Goal: Register for event/course

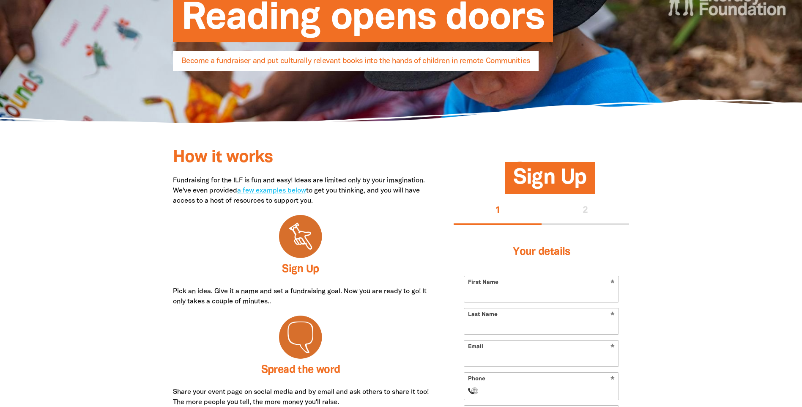
scroll to position [169, 0]
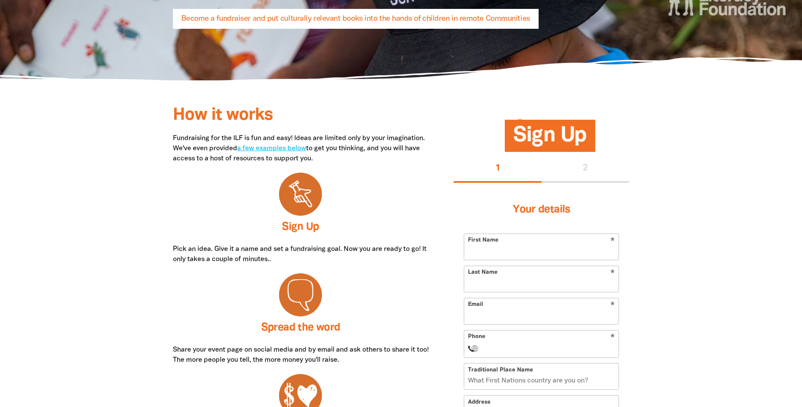
click at [587, 245] on input "First Name" at bounding box center [541, 247] width 154 height 26
type input "[PERSON_NAME]"
type input "[EMAIL_ADDRESS][DOMAIN_NAME]"
click at [583, 348] on input "Phone" at bounding box center [550, 348] width 130 height 10
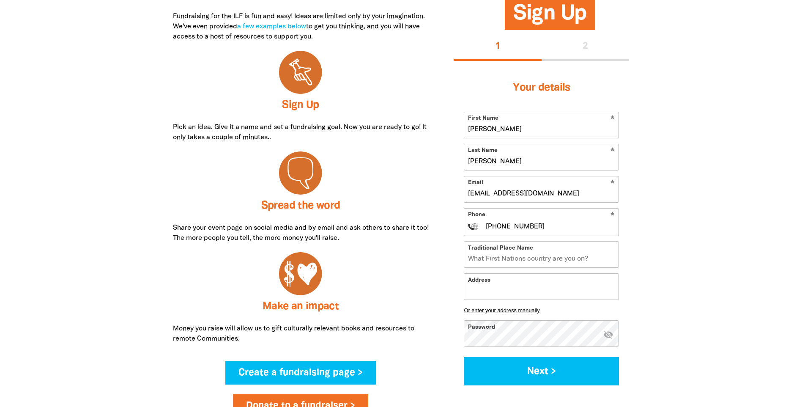
scroll to position [296, 0]
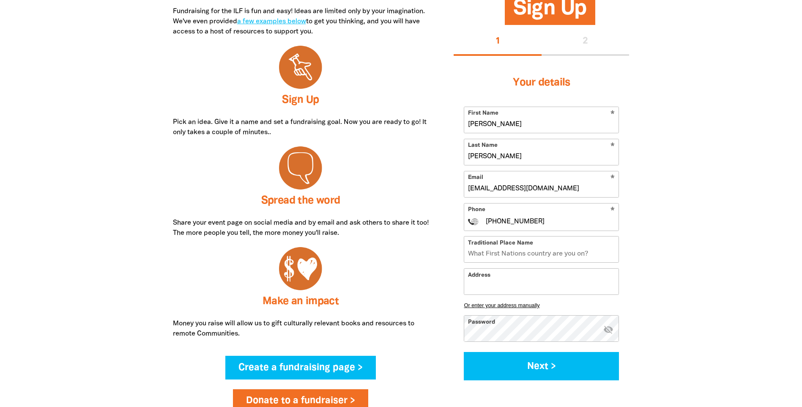
type input "[PHONE_NUMBER]"
click at [575, 250] on input "Traditional Place Name" at bounding box center [541, 249] width 154 height 26
type input "Gubbi Gubbi"
click at [572, 282] on input "Address" at bounding box center [541, 281] width 154 height 26
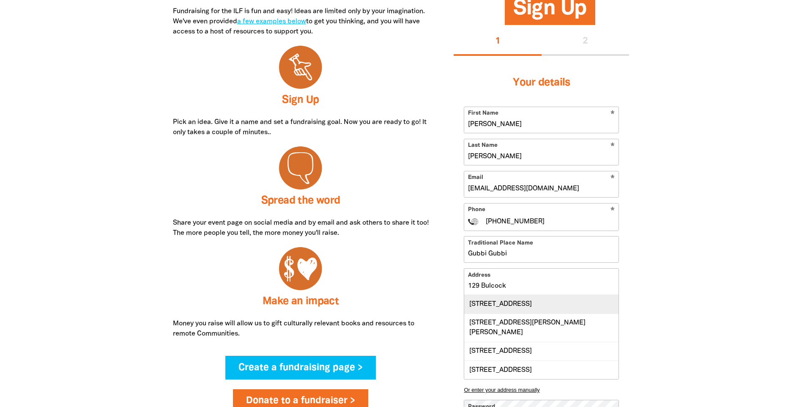
click at [573, 305] on div "[STREET_ADDRESS]" at bounding box center [541, 304] width 154 height 18
type input "[STREET_ADDRESS]"
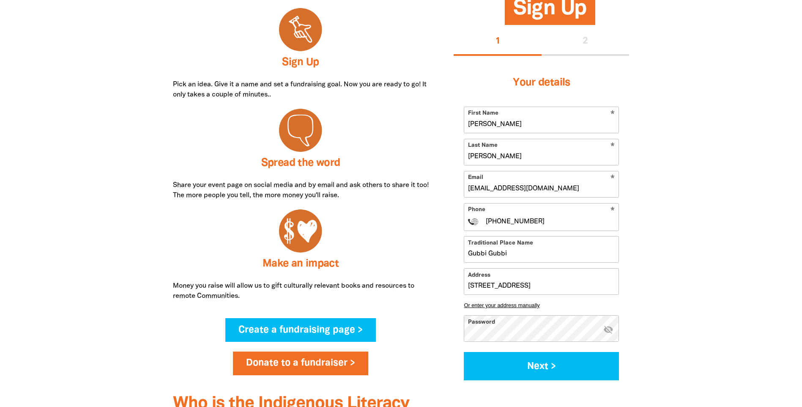
scroll to position [380, 0]
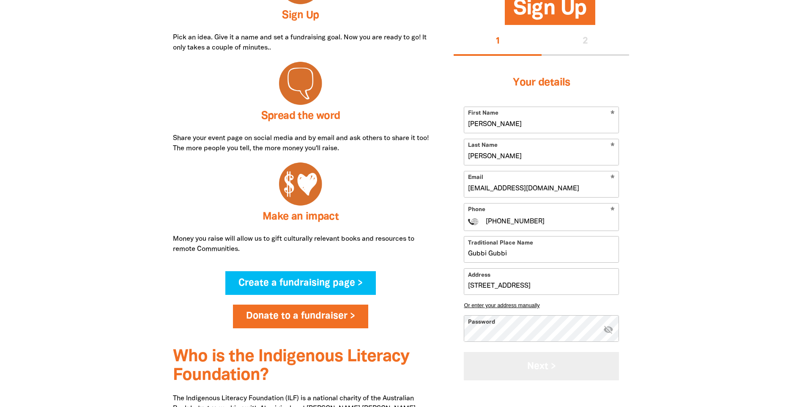
click at [545, 362] on button "Next >" at bounding box center [541, 366] width 155 height 28
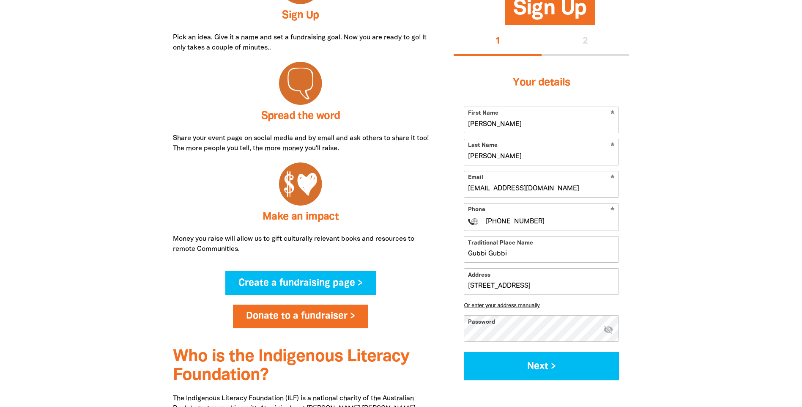
select select "No"
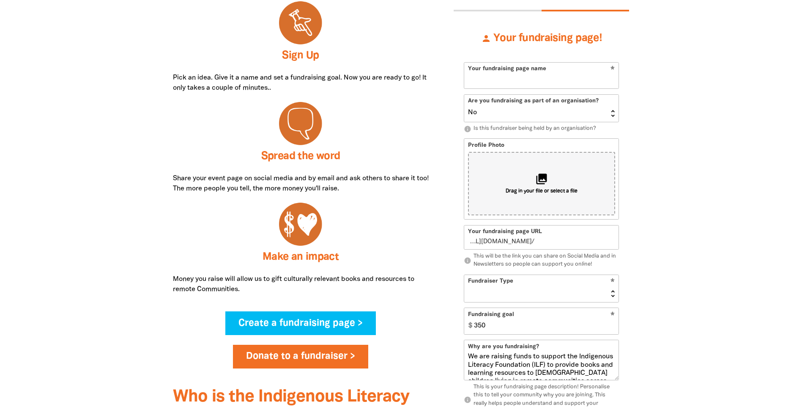
scroll to position [312, 0]
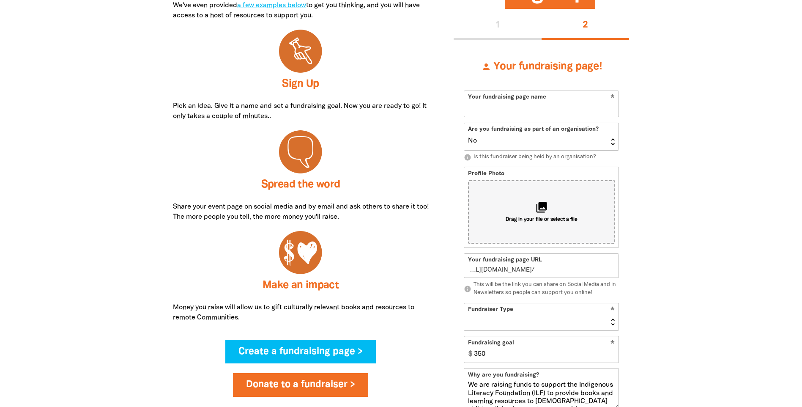
click at [580, 108] on input "Your fundraising page name" at bounding box center [541, 104] width 154 height 26
type input "Cal"
type input "c"
type input "Calou"
type input "ca"
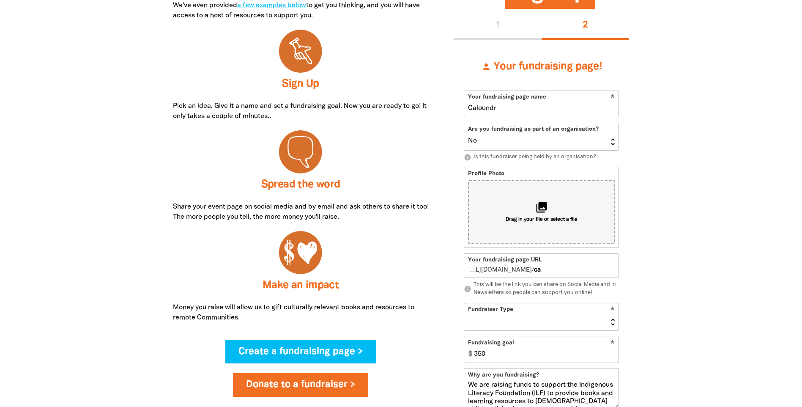
type input "Caloundra"
type input "caloundra"
type input "Caloundra"
type input "cal"
type input "Caloundra CSSC"
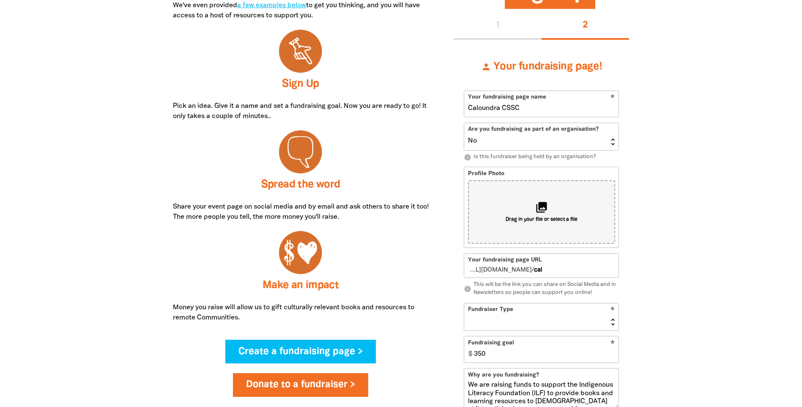
type input "caloundracssc"
type input "Caloundra CSSC & R"
type input "caloundracsscr"
type input "Caloundra CSSC & RIS"
type input "caloundracsscris"
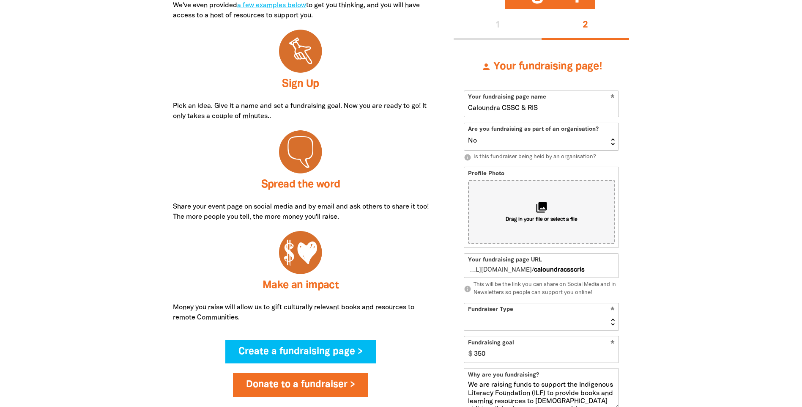
type input "Caloundra CSSC & RIS"
click at [539, 141] on select "Yes No" at bounding box center [541, 136] width 154 height 27
select select "Yes"
click at [464, 123] on select "Yes No" at bounding box center [541, 136] width 154 height 27
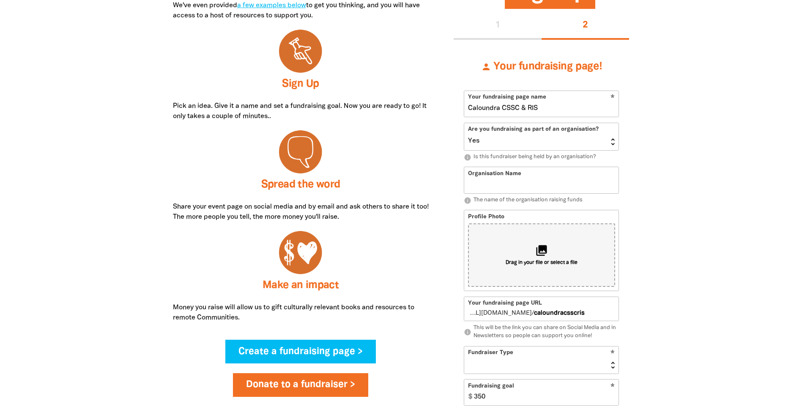
click at [586, 184] on input "Organisation Name" at bounding box center [541, 180] width 154 height 26
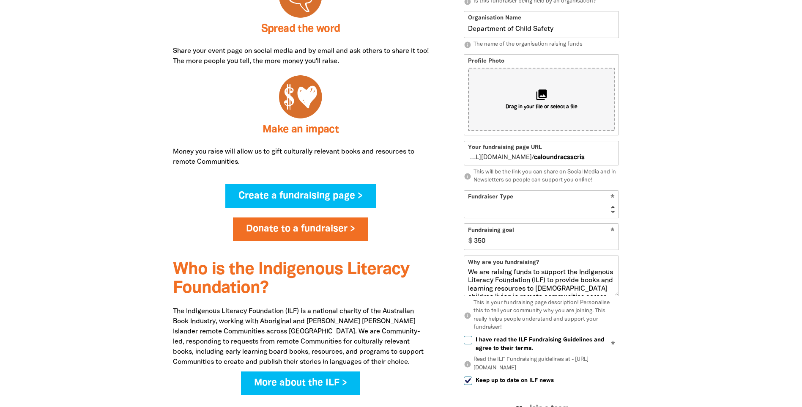
scroll to position [481, 0]
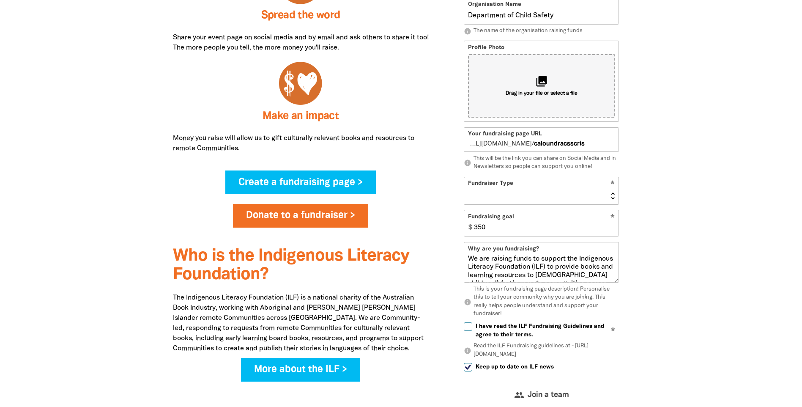
type input "Department of Child Safety"
click at [612, 194] on select "Event Activity Donations Instead of Gifts Business School or Library In Memoriam" at bounding box center [541, 190] width 154 height 27
select select "Activity"
click at [464, 177] on select "Event Activity Donations Instead of Gifts Business School or Library In Memoriam" at bounding box center [541, 190] width 154 height 27
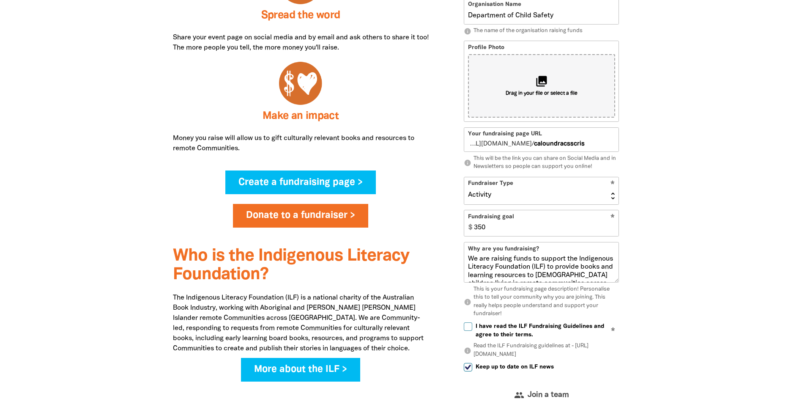
click at [471, 326] on input "I have read the ILF Fundraising Guidelines and agree to their terms." at bounding box center [468, 326] width 8 height 8
checkbox input "true"
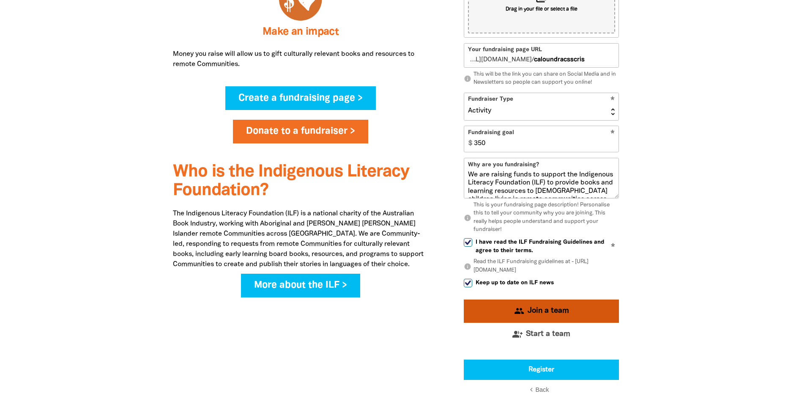
scroll to position [566, 0]
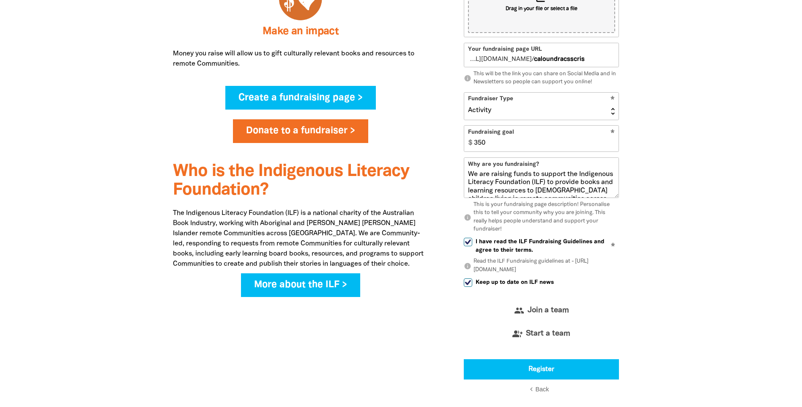
click at [468, 282] on input "Keep up to date on ILF news" at bounding box center [468, 282] width 8 height 8
checkbox input "false"
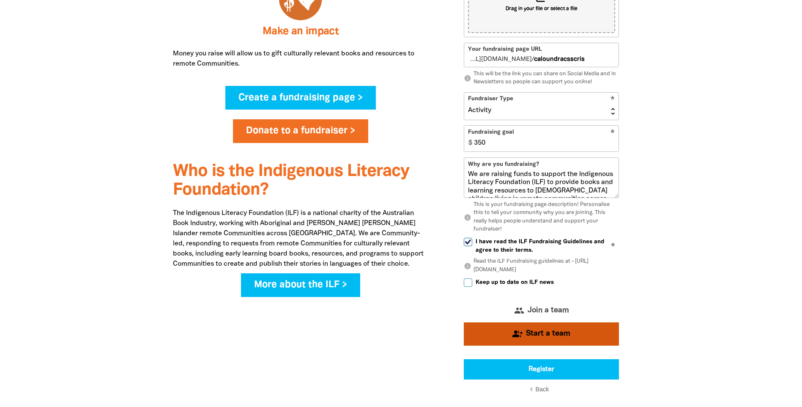
click at [554, 335] on span "Start a team" at bounding box center [548, 334] width 44 height 8
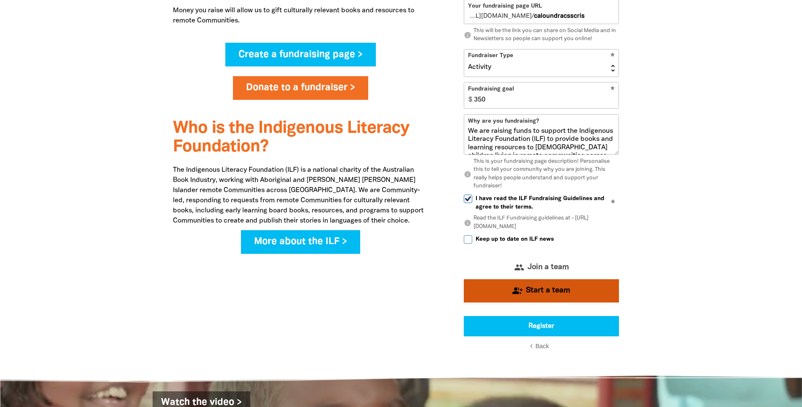
select select "Yes"
select select "Activity"
select select "No"
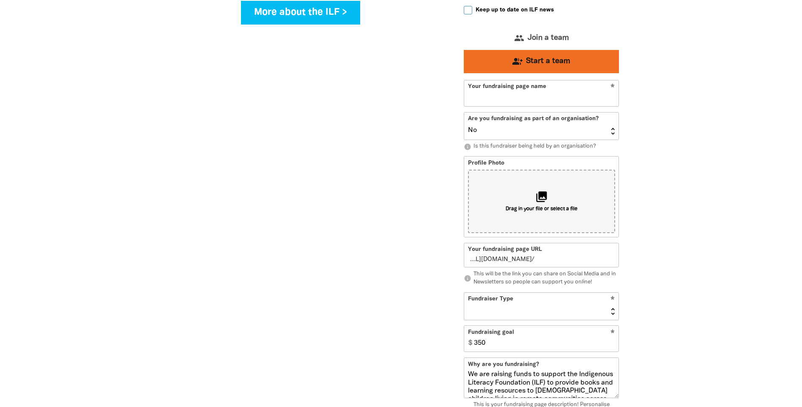
type input "caloundra-cssc-and-ris"
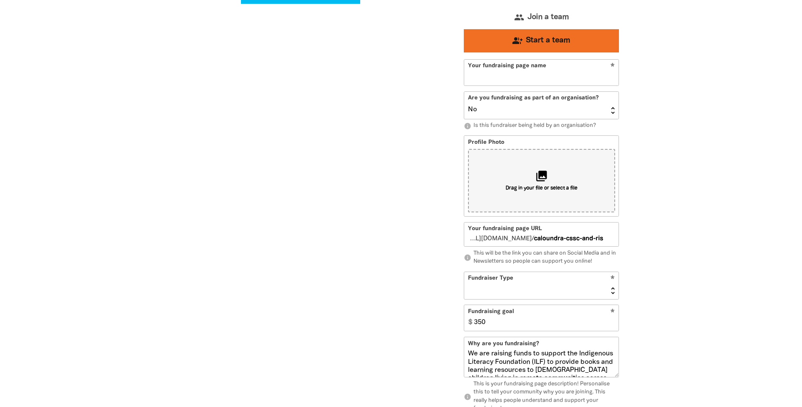
scroll to position [991, 0]
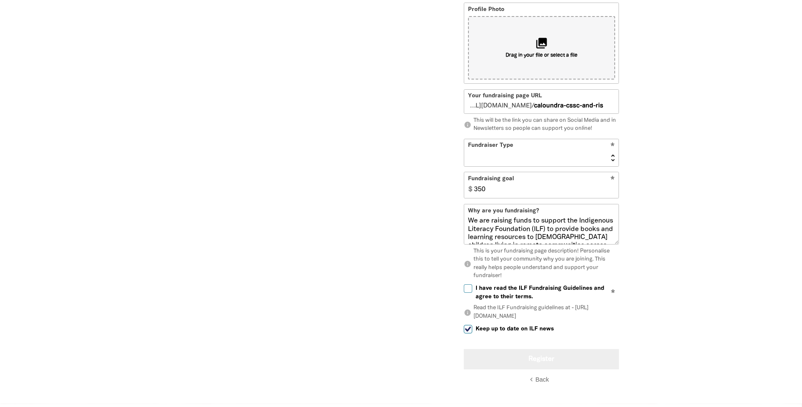
click at [566, 362] on button "Register" at bounding box center [541, 359] width 155 height 20
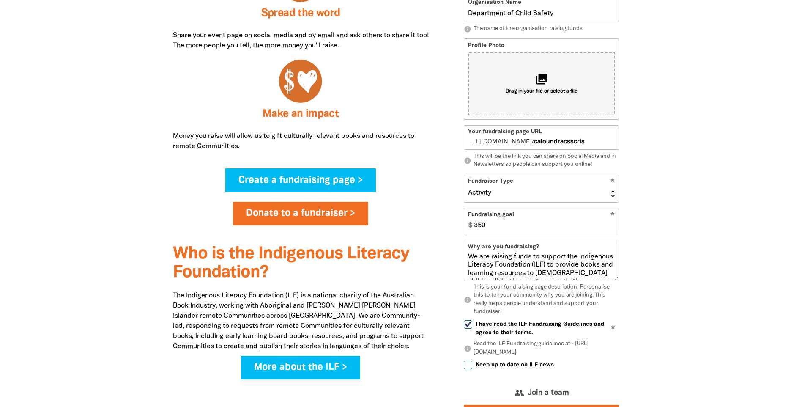
scroll to position [568, 0]
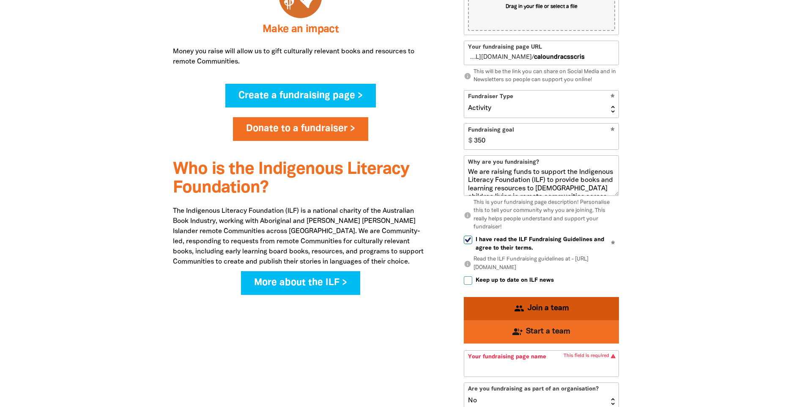
click at [569, 307] on button "group Join a team" at bounding box center [541, 308] width 155 height 23
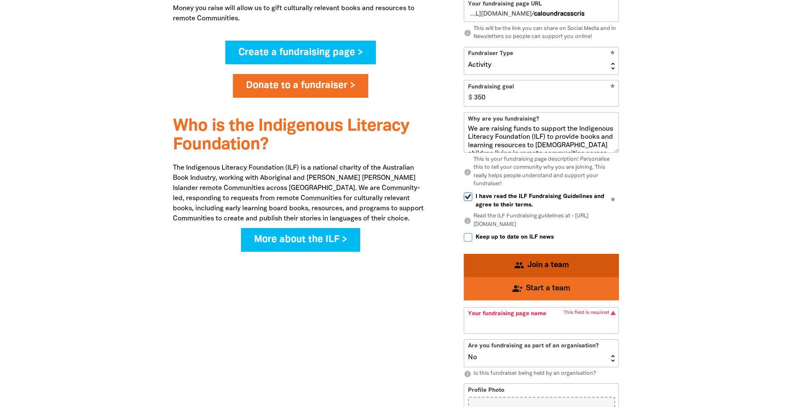
select select "Yes"
select select "Activity"
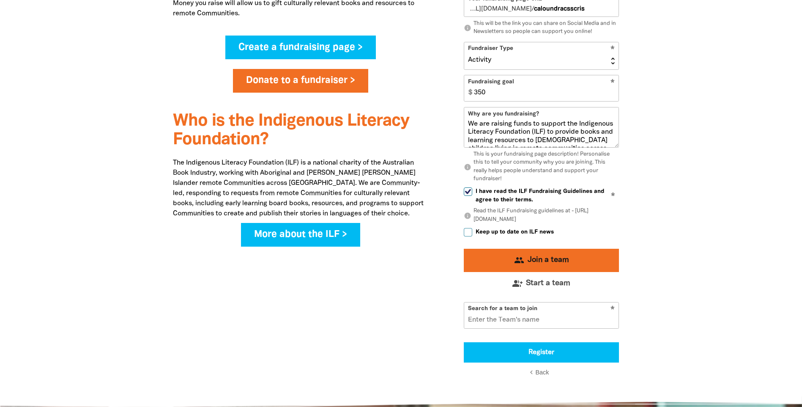
scroll to position [611, 0]
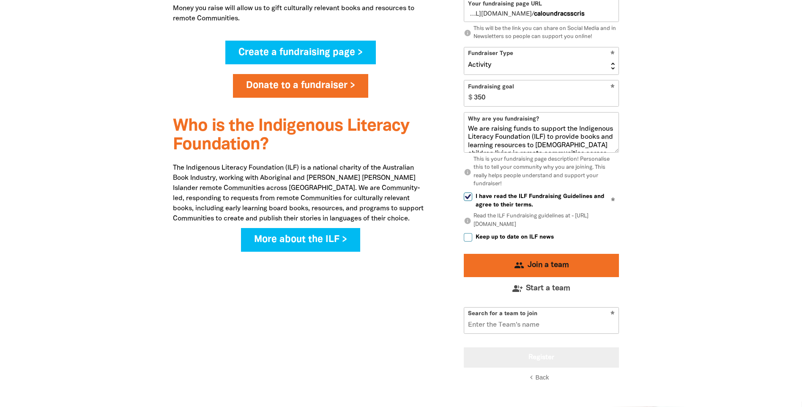
click at [547, 362] on button "Register" at bounding box center [541, 357] width 155 height 20
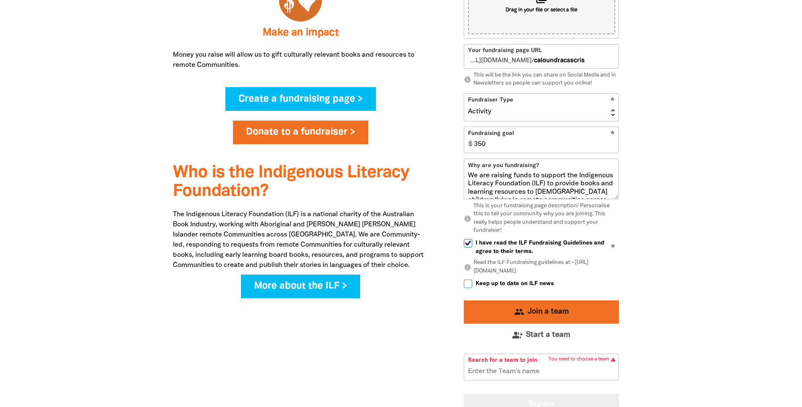
scroll to position [653, 0]
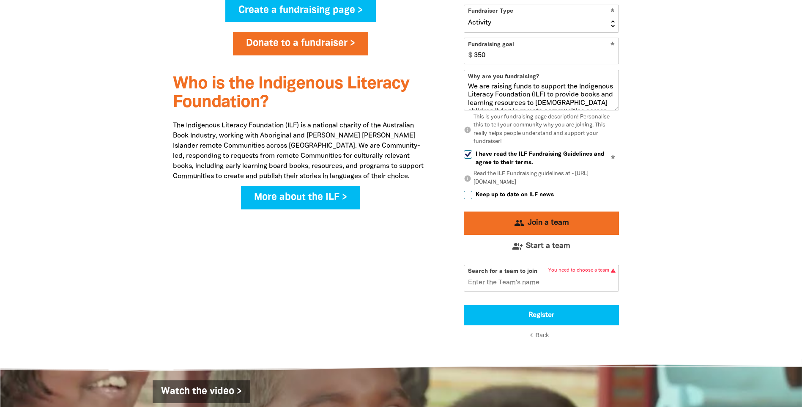
click at [563, 282] on input "Search for a team to join" at bounding box center [541, 278] width 154 height 26
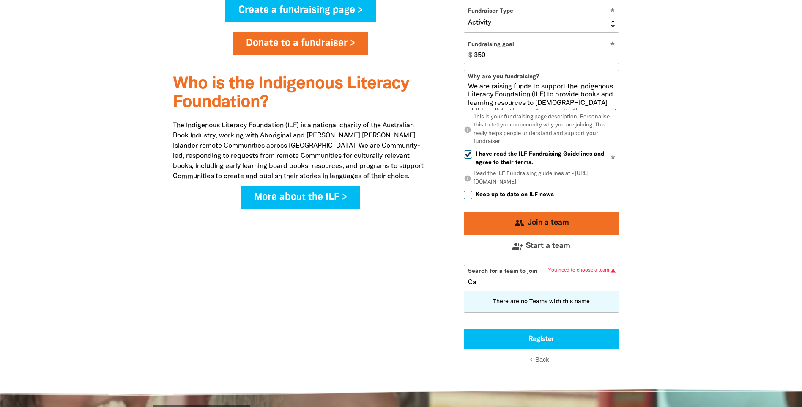
type input "C"
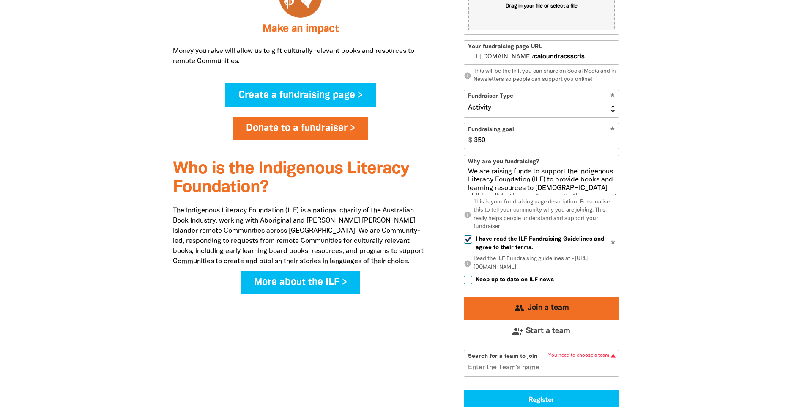
scroll to position [569, 0]
click at [469, 238] on input "I have read the ILF Fundraising Guidelines and agree to their terms." at bounding box center [468, 239] width 8 height 8
click at [468, 238] on input "I have read the ILF Fundraising Guidelines and agree to their terms." at bounding box center [468, 239] width 8 height 8
checkbox input "true"
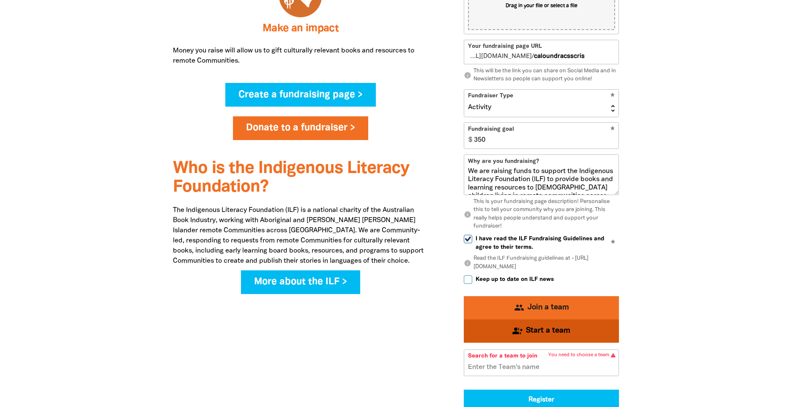
click at [544, 331] on span "Start a team" at bounding box center [548, 331] width 44 height 8
select select "Yes"
select select "Activity"
select select "No"
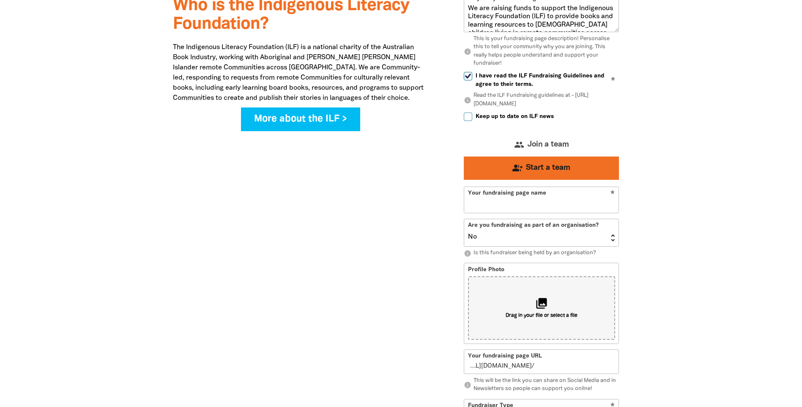
type input "caloundra-cssc-and-ris"
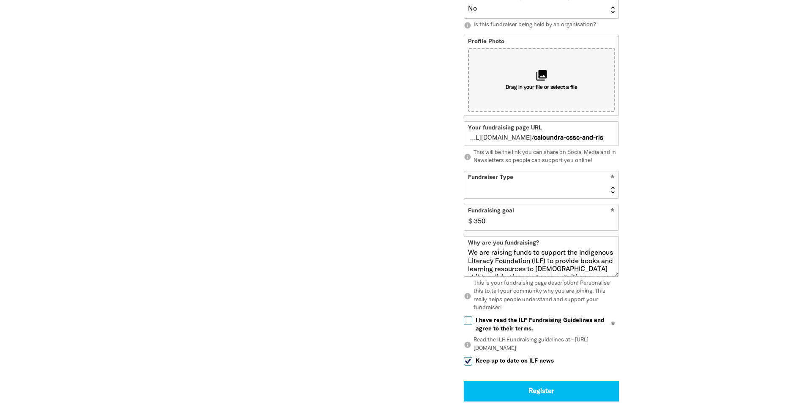
scroll to position [822, 0]
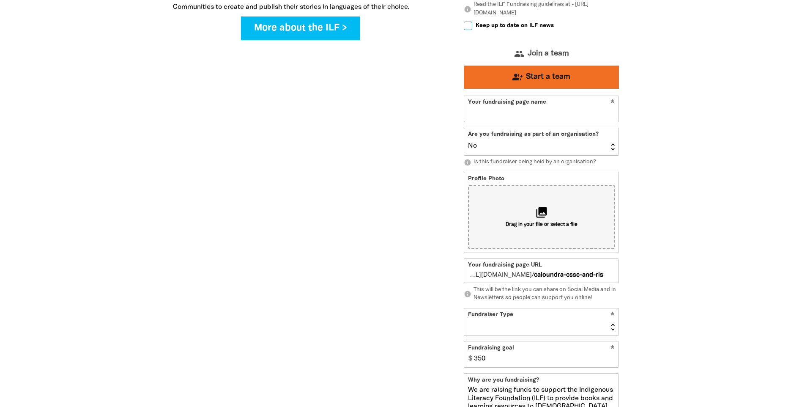
click at [564, 117] on input "Your fundraising page name" at bounding box center [541, 109] width 154 height 26
type input "Caloundra"
type input "caloundra"
type input "Caloundra CSSC"
type input "caloundracssc"
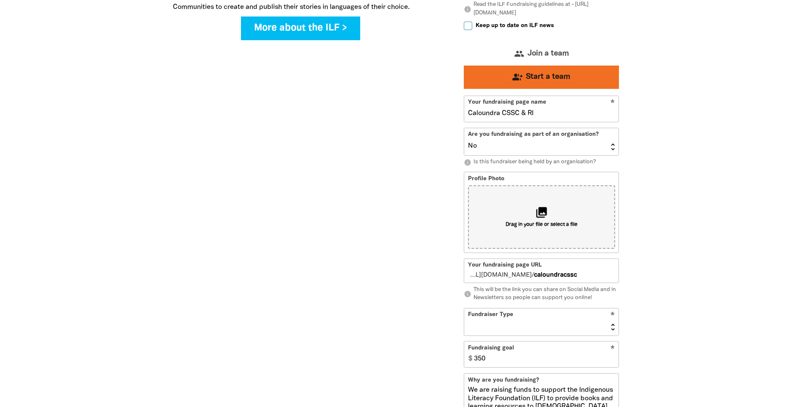
type input "Caloundra CSSC & RIS"
type input "caloundracsscris"
type input "Caloundra CSSC & RIS"
click at [610, 146] on select "Yes No" at bounding box center [541, 141] width 154 height 27
select select "Yes"
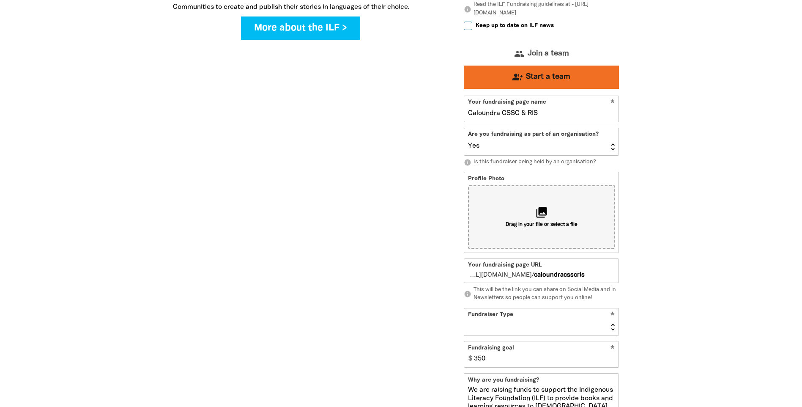
click at [464, 129] on select "Yes No" at bounding box center [541, 141] width 154 height 27
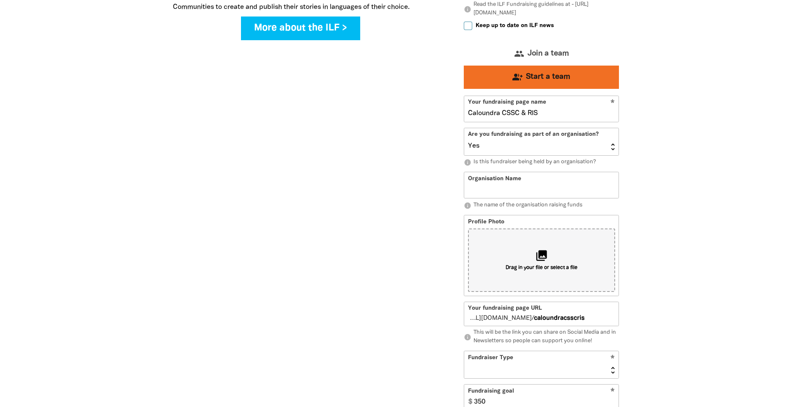
click at [601, 192] on input "Organisation Name" at bounding box center [541, 185] width 154 height 26
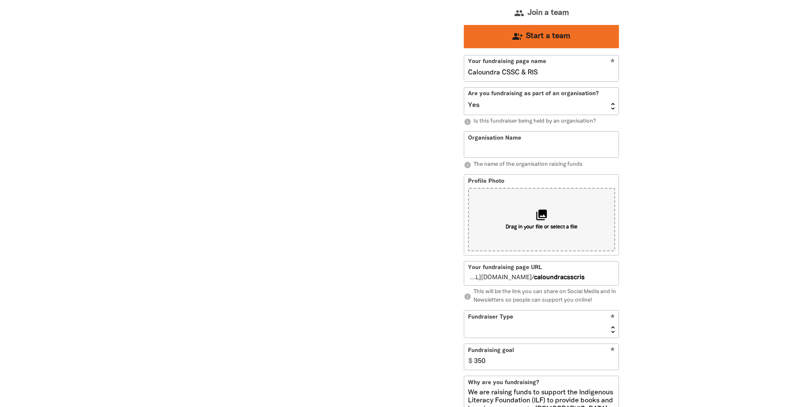
scroll to position [865, 0]
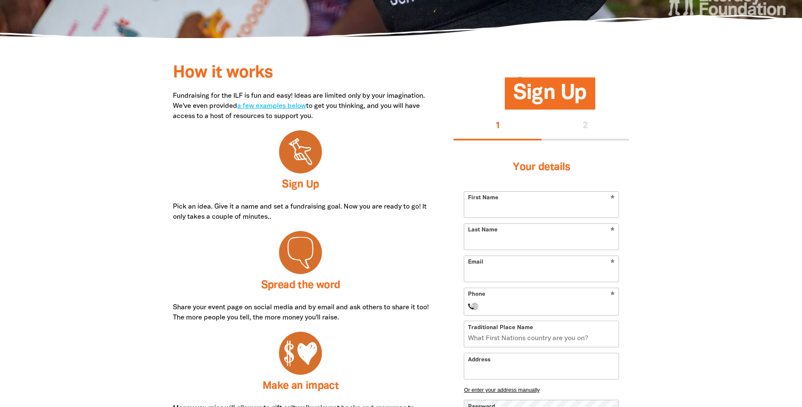
scroll to position [465, 0]
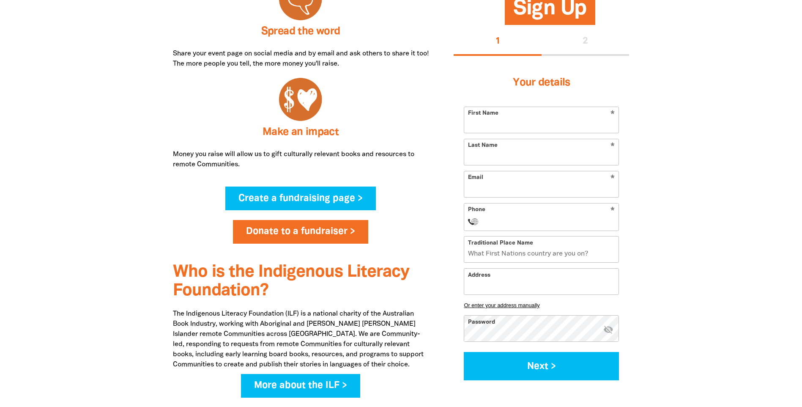
click at [520, 121] on input "First Name" at bounding box center [541, 120] width 154 height 26
type input "[PERSON_NAME]"
type input "[EMAIL_ADDRESS][DOMAIN_NAME]"
click at [587, 219] on input "Phone" at bounding box center [550, 221] width 130 height 10
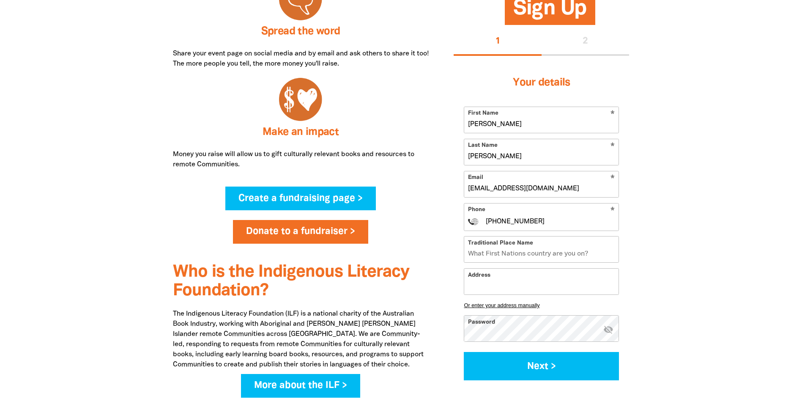
type input "[PHONE_NUMBER]"
click at [586, 253] on input "Traditional Place Name" at bounding box center [541, 249] width 154 height 26
type input "Gubbi Gubbi"
click at [596, 285] on input "Address" at bounding box center [541, 281] width 154 height 26
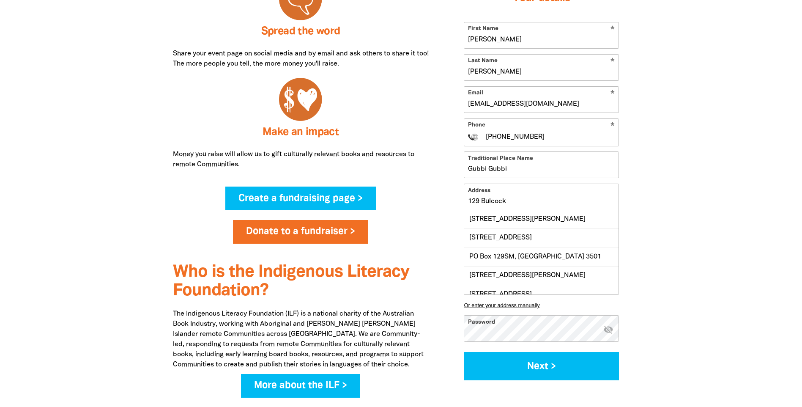
scroll to position [0, 0]
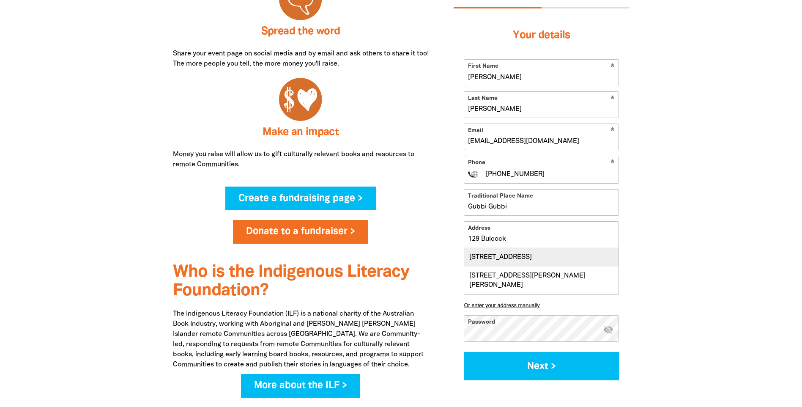
click at [592, 255] on div "[STREET_ADDRESS]" at bounding box center [541, 257] width 154 height 18
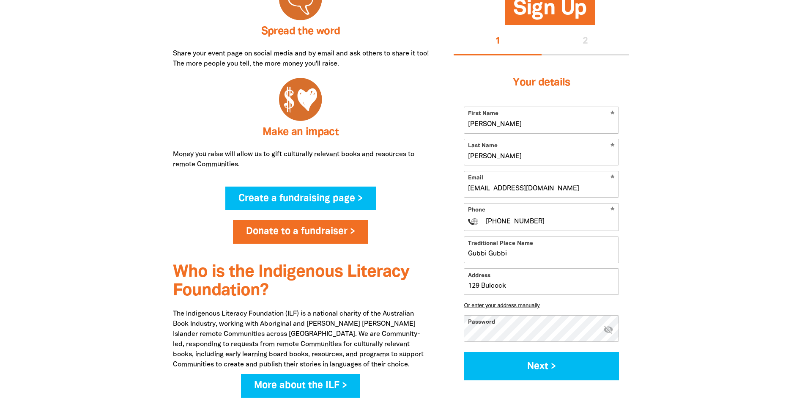
type input "[STREET_ADDRESS]"
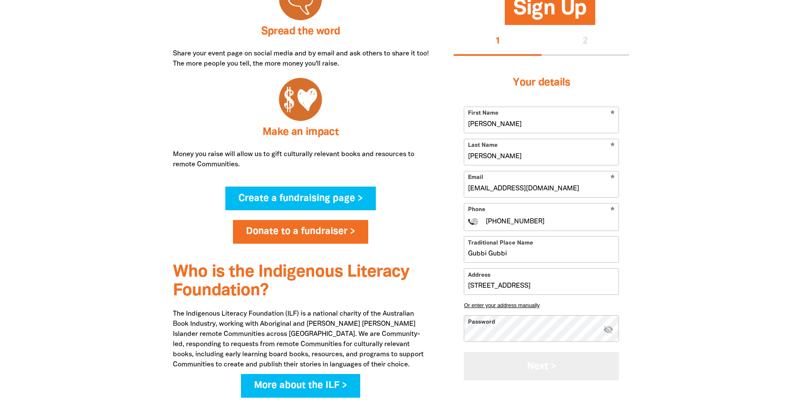
click at [565, 361] on button "Next >" at bounding box center [541, 366] width 155 height 28
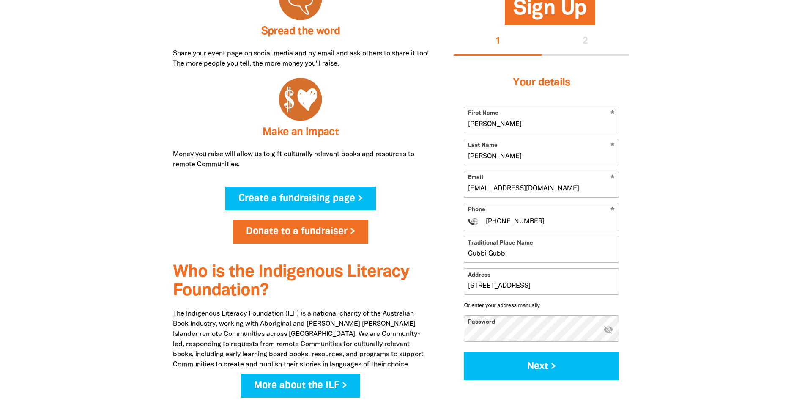
select select "No"
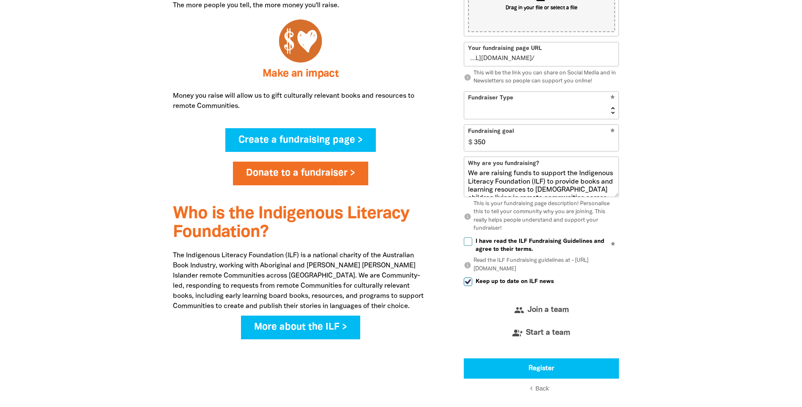
scroll to position [312, 0]
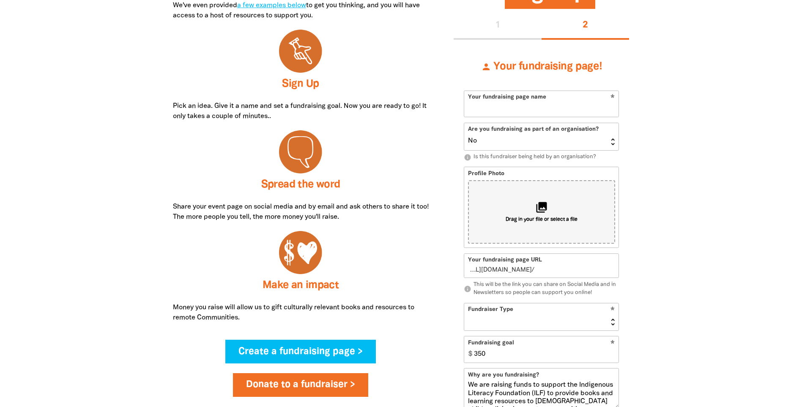
click at [574, 109] on input "Your fundraising page name" at bounding box center [541, 104] width 154 height 26
type input "Cal"
type input "c"
type input "[PERSON_NAME]"
type input "ca"
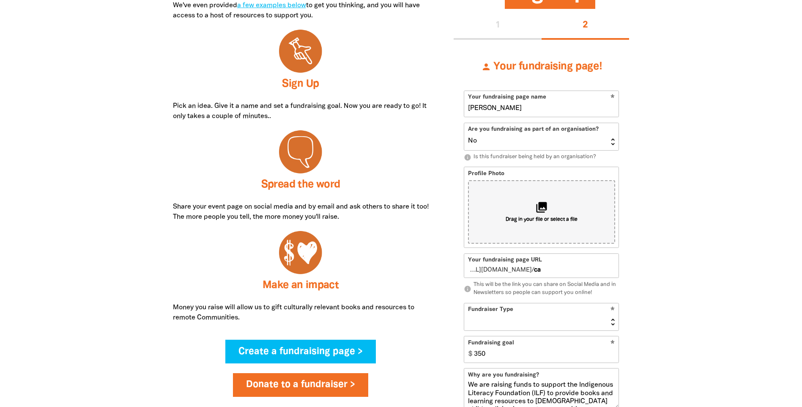
type input "Calou"
type input "cal"
type input "Caloundra"
type input "caloundra"
type input "Caloundra CSSC & RIS"
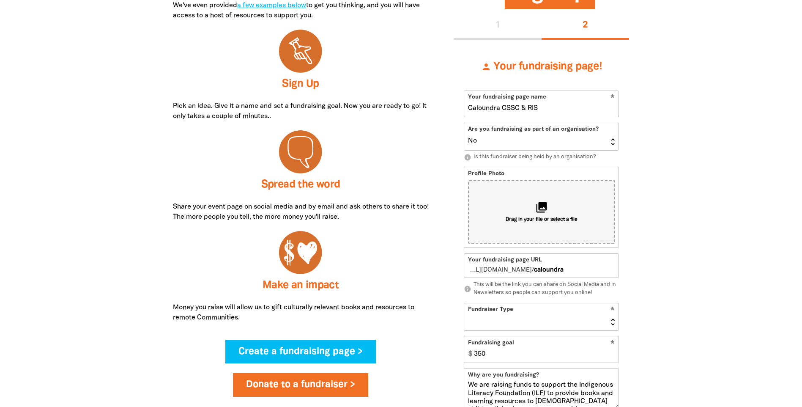
type input "caloundracsscris"
type input "Caloundra CSSC & RIS"
click at [613, 145] on select "Yes No" at bounding box center [541, 136] width 154 height 27
select select "Yes"
click at [464, 123] on select "Yes No" at bounding box center [541, 136] width 154 height 27
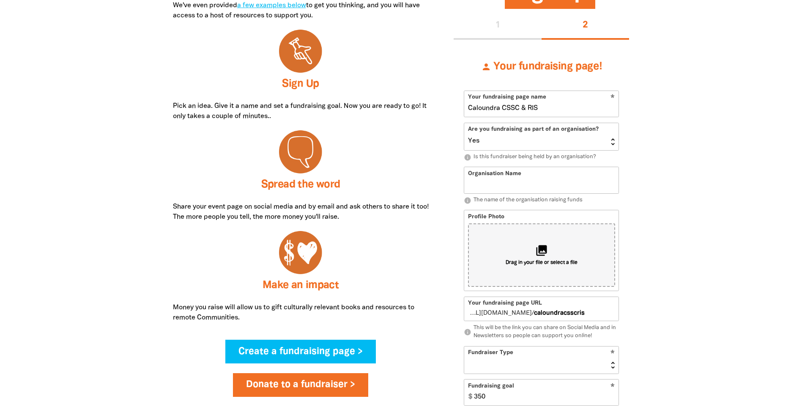
click at [577, 183] on input "Organisation Name" at bounding box center [541, 180] width 154 height 26
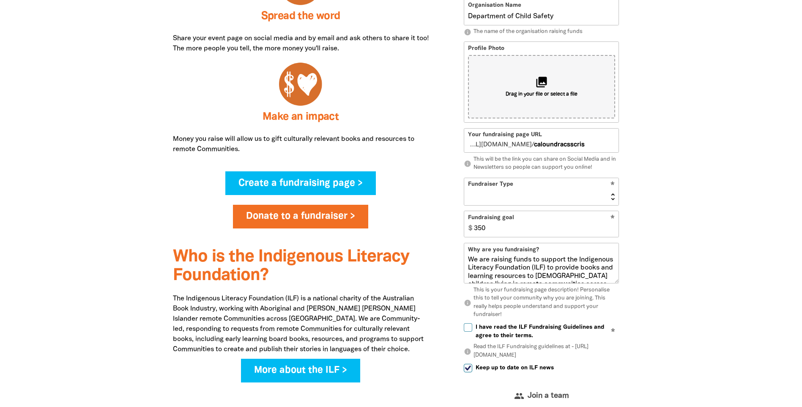
scroll to position [481, 0]
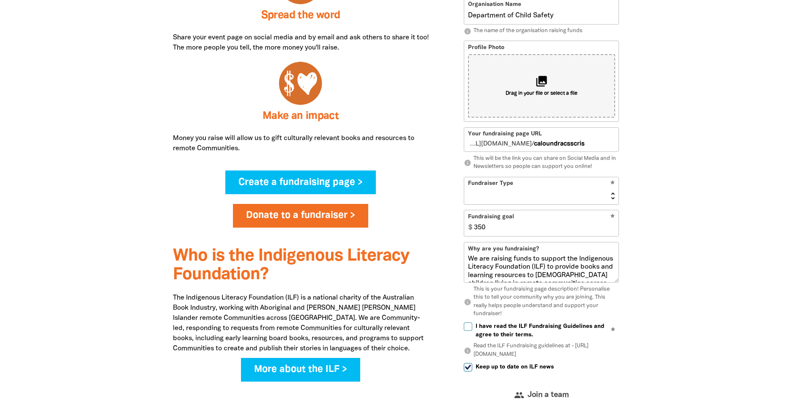
type input "Department of Child Safety"
click at [611, 195] on select "Event Activity Donations Instead of Gifts Business School or Library In Memoriam" at bounding box center [541, 190] width 154 height 27
select select "Activity"
click at [464, 177] on select "Event Activity Donations Instead of Gifts Business School or Library In Memoriam" at bounding box center [541, 190] width 154 height 27
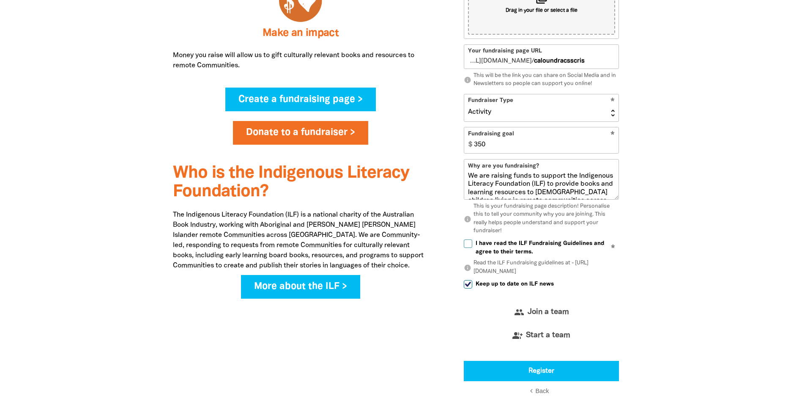
scroll to position [566, 0]
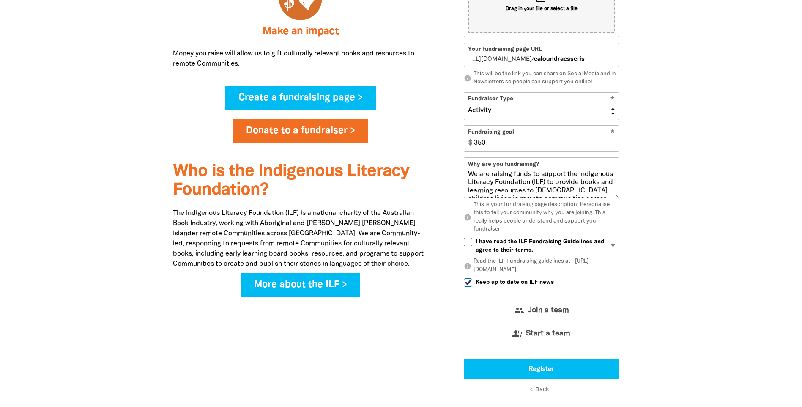
click at [469, 240] on input "I have read the ILF Fundraising Guidelines and agree to their terms." at bounding box center [468, 242] width 8 height 8
checkbox input "true"
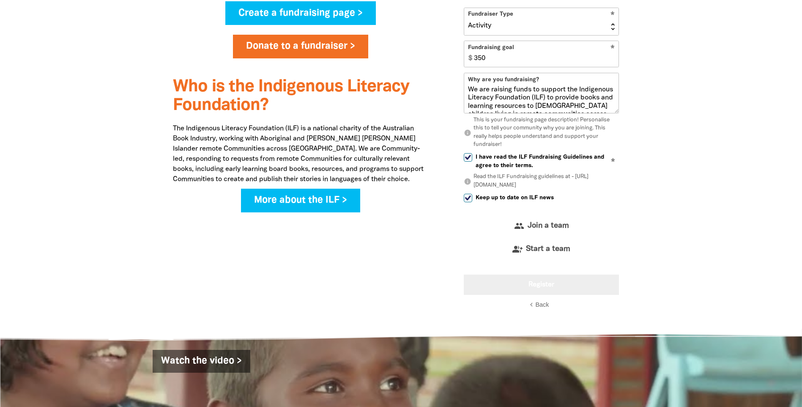
click at [544, 288] on button "Register" at bounding box center [541, 284] width 155 height 20
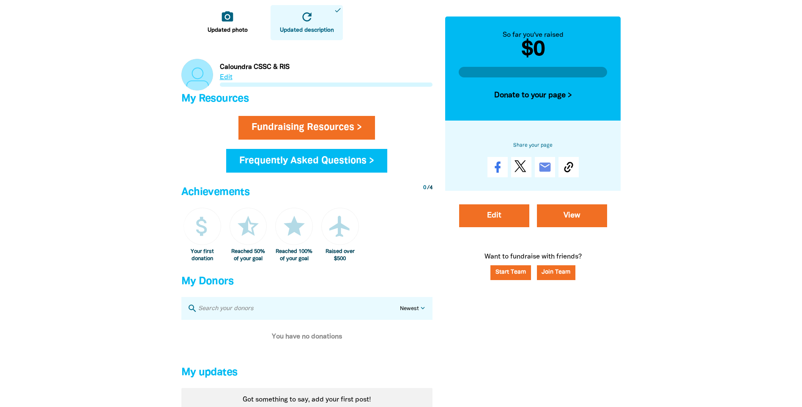
scroll to position [465, 0]
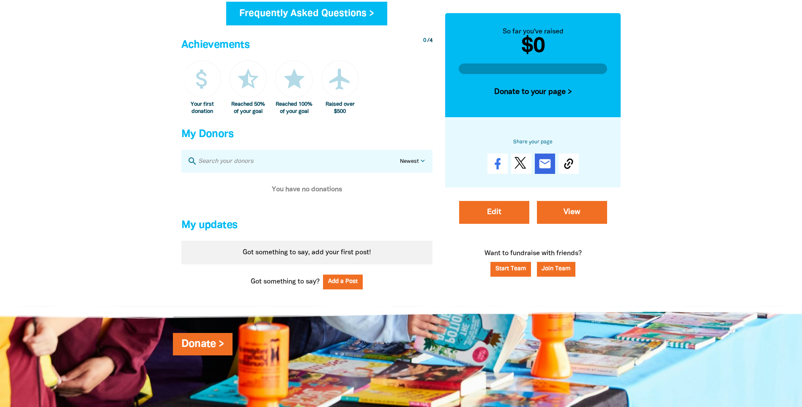
click at [546, 167] on icon "email" at bounding box center [545, 164] width 14 height 14
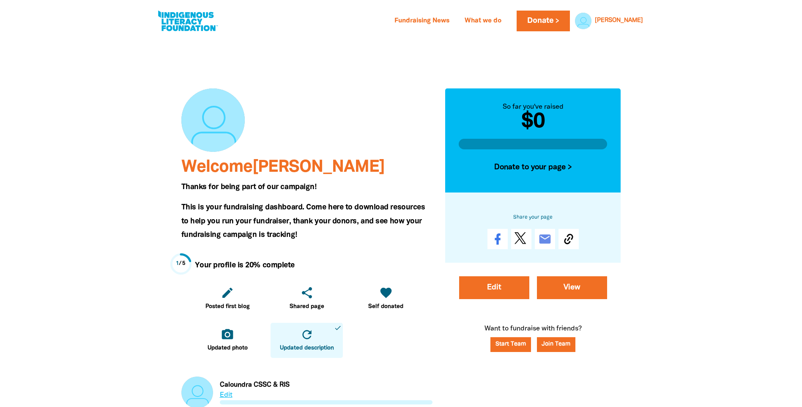
scroll to position [0, 0]
click at [506, 21] on link "What we do" at bounding box center [483, 22] width 47 height 14
